Goal: Task Accomplishment & Management: Complete application form

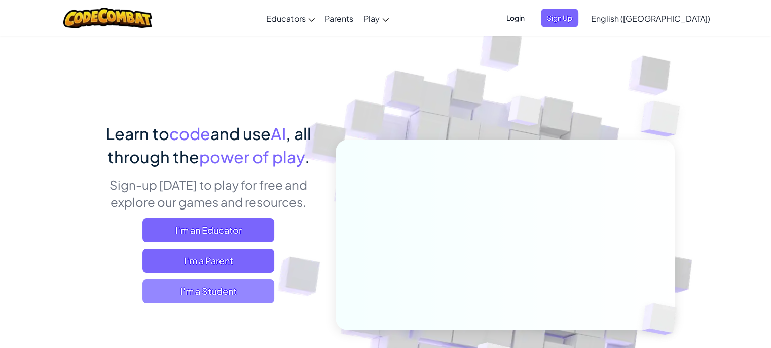
click at [231, 284] on span "I'm a Student" at bounding box center [208, 291] width 132 height 24
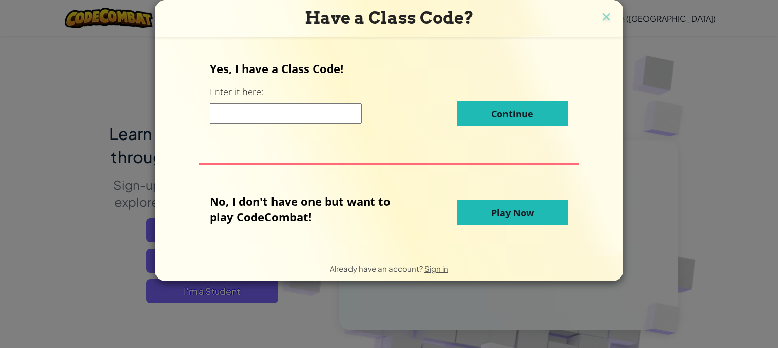
click at [501, 207] on span "Play Now" at bounding box center [513, 212] width 43 height 12
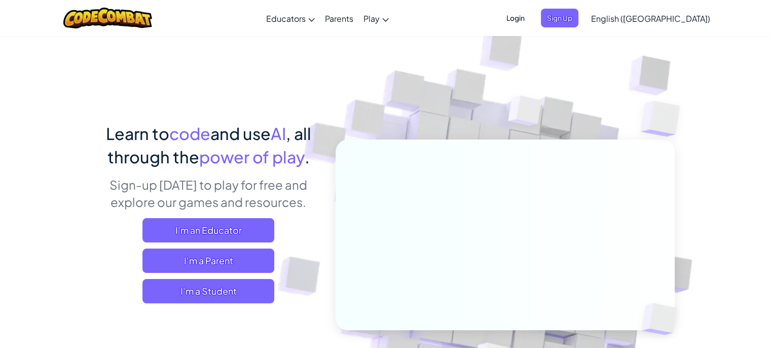
click at [531, 21] on span "Login" at bounding box center [515, 18] width 30 height 19
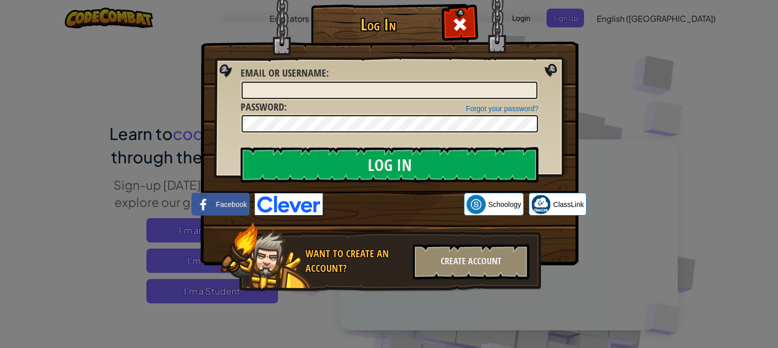
click at [539, 97] on img at bounding box center [390, 117] width 378 height 295
